Goal: Information Seeking & Learning: Check status

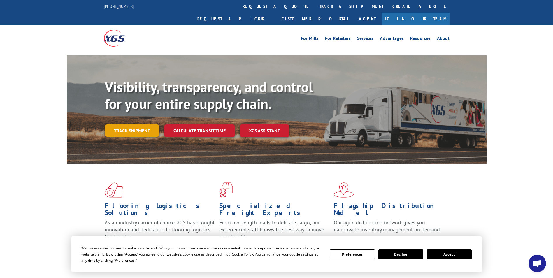
click at [147, 124] on link "Track shipment" at bounding box center [132, 130] width 55 height 12
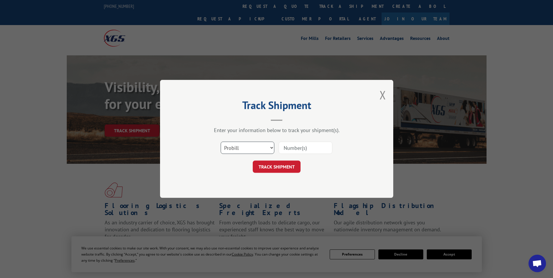
click at [273, 147] on select "Select category... Probill BOL PO" at bounding box center [248, 148] width 54 height 12
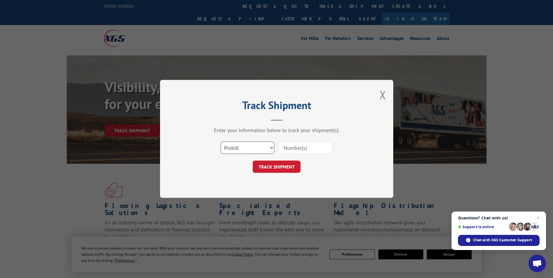
select select "bol"
click at [221, 142] on select "Select category... Probill BOL PO" at bounding box center [248, 148] width 54 height 12
click at [304, 148] on input at bounding box center [306, 148] width 54 height 12
type input "2875819"
click at [270, 169] on button "TRACK SHIPMENT" at bounding box center [277, 167] width 48 height 12
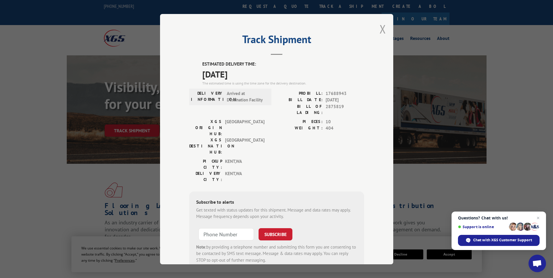
click at [379, 25] on button "Close modal" at bounding box center [382, 28] width 6 height 15
